Goal: Information Seeking & Learning: Learn about a topic

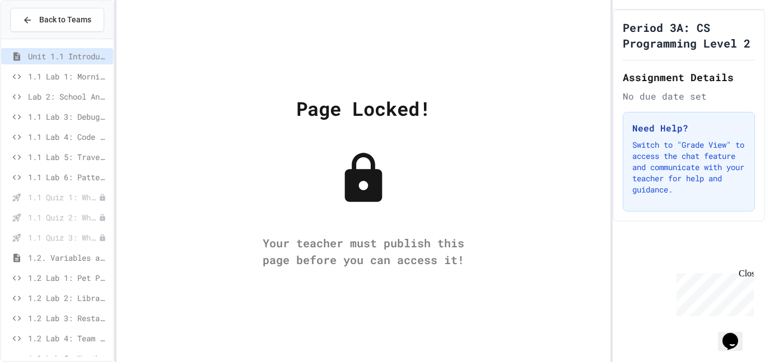
click at [55, 110] on div "1.1 Lab 3: Debug Assembly" at bounding box center [57, 117] width 112 height 16
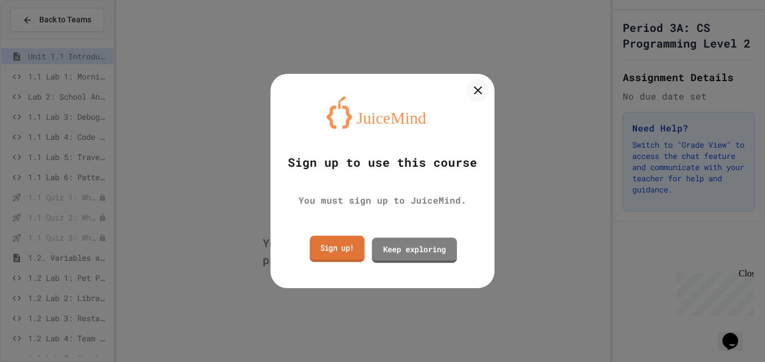
click at [350, 248] on link "Sign up!" at bounding box center [336, 249] width 55 height 26
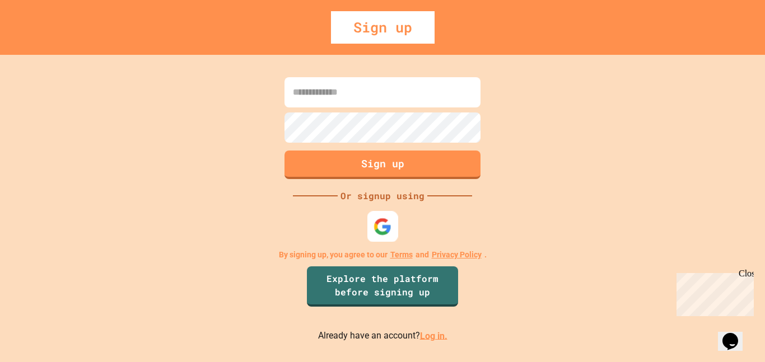
click at [381, 225] on img at bounding box center [382, 226] width 18 height 18
click at [380, 219] on img at bounding box center [382, 226] width 18 height 18
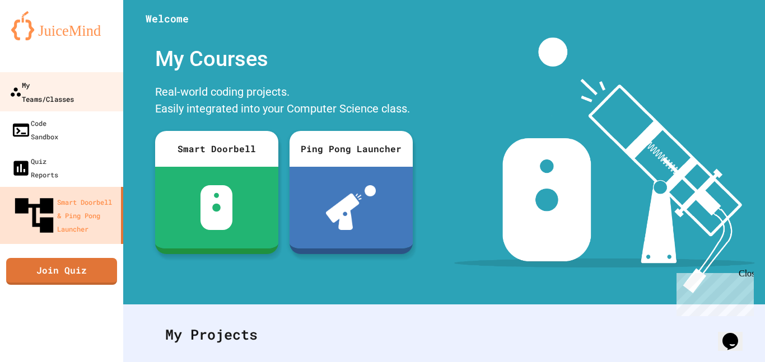
click at [74, 88] on div "My Teams/Classes" at bounding box center [42, 91] width 64 height 27
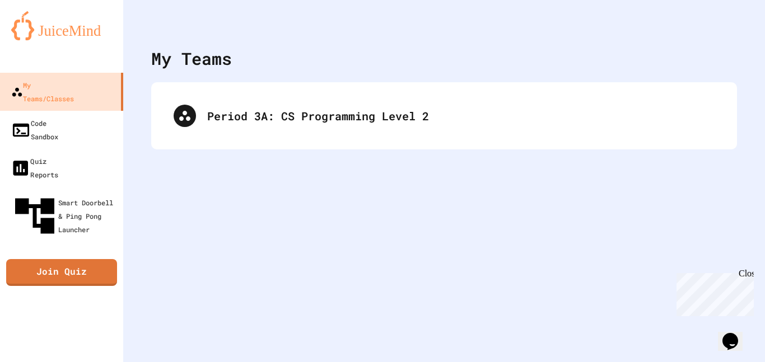
click at [216, 147] on div "Period 3A: CS Programming Level 2" at bounding box center [443, 115] width 585 height 67
click at [173, 90] on div "Period 3A: CS Programming Level 2" at bounding box center [443, 115] width 585 height 67
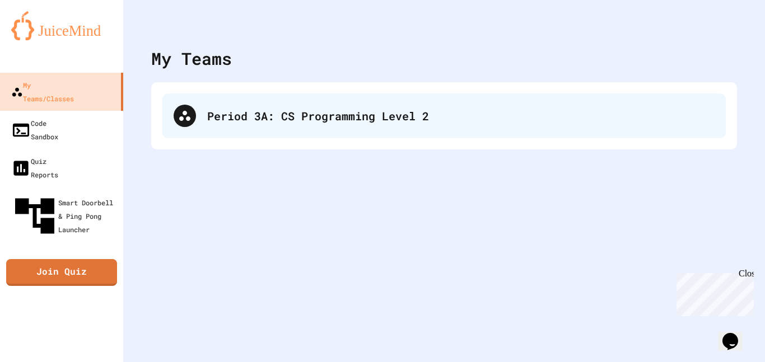
click at [215, 133] on div "Period 3A: CS Programming Level 2" at bounding box center [443, 115] width 563 height 45
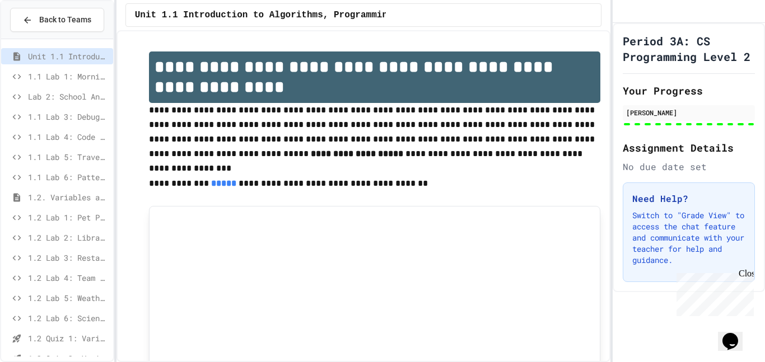
click at [67, 114] on div at bounding box center [57, 215] width 112 height 343
click at [68, 116] on span "1.1 Lab 5: Travel Route Debugger" at bounding box center [68, 118] width 81 height 12
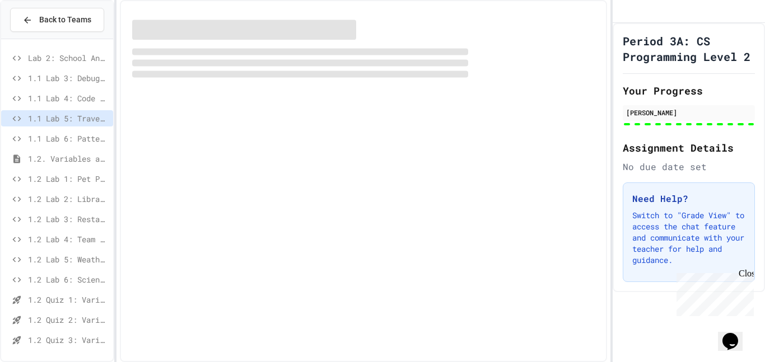
scroll to position [30, 0]
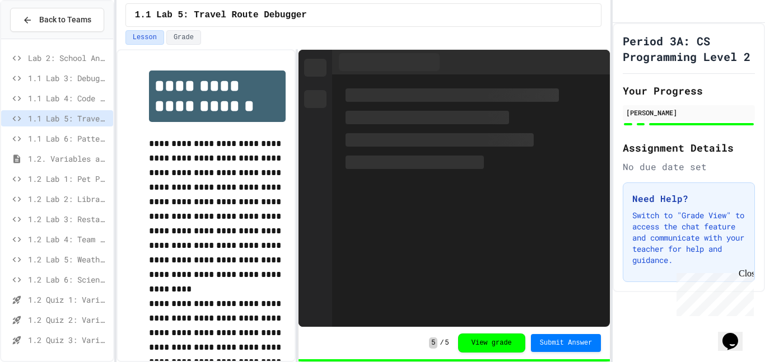
click at [53, 224] on span "1.2 Lab 3: Restaurant Order System" at bounding box center [68, 219] width 81 height 12
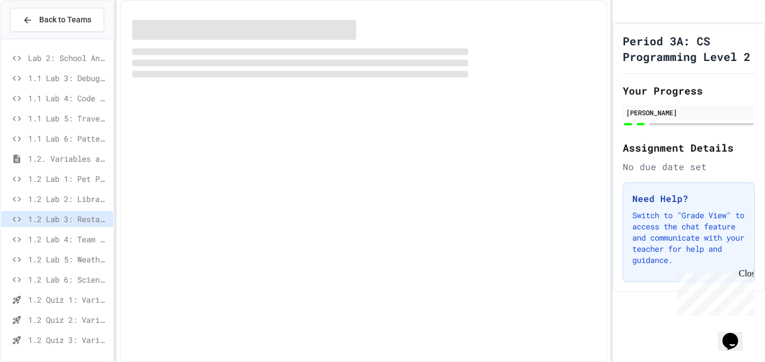
scroll to position [30, 0]
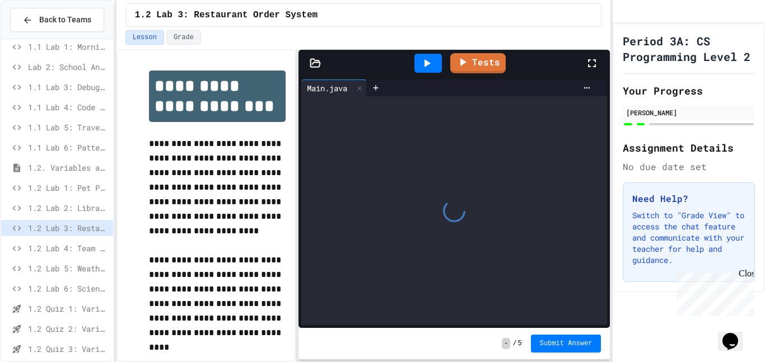
click at [53, 209] on span "1.2 Lab 2: Library Card Creator" at bounding box center [68, 208] width 81 height 12
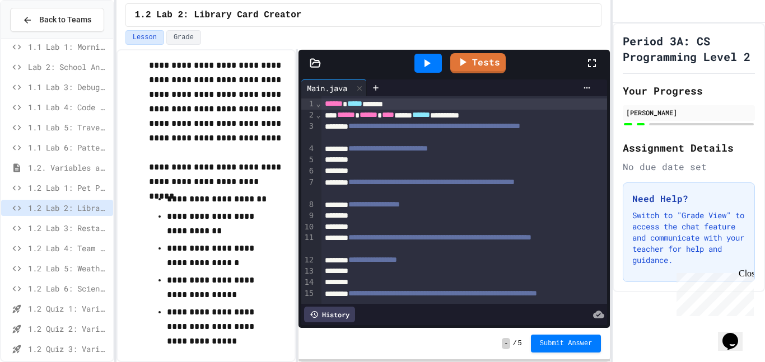
scroll to position [79, 0]
click at [44, 191] on span "1.2 Lab 1: Pet Profile Fix" at bounding box center [68, 188] width 81 height 12
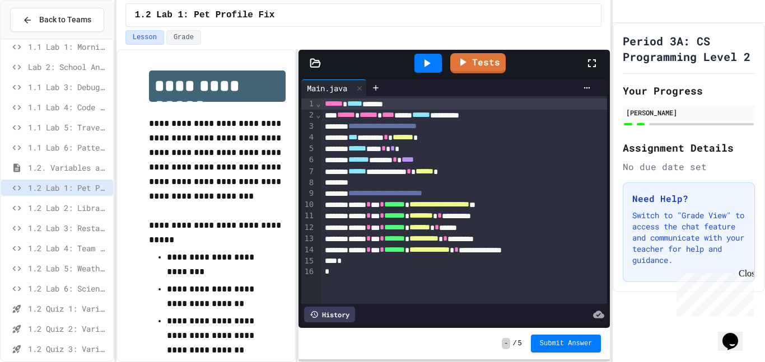
click at [426, 62] on icon at bounding box center [427, 63] width 6 height 8
